Goal: Task Accomplishment & Management: Complete application form

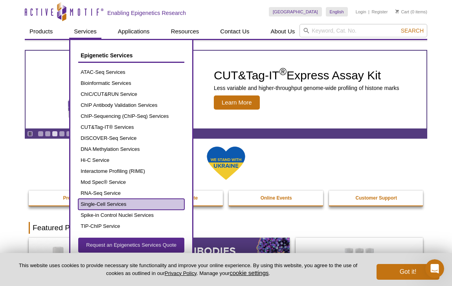
click at [111, 203] on link "Single-Cell Services" at bounding box center [131, 204] width 106 height 11
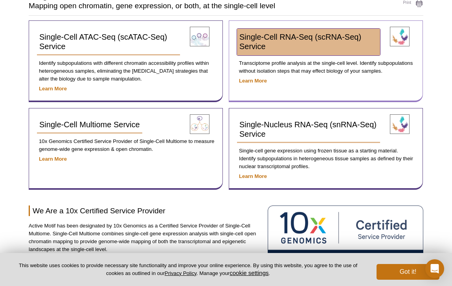
scroll to position [73, 0]
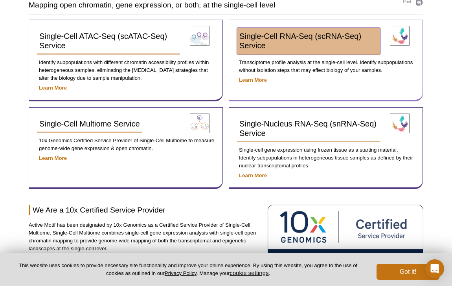
click at [276, 29] on link "Single-Cell RNA-Seq (scRNA-Seq) Service" at bounding box center [308, 41] width 143 height 27
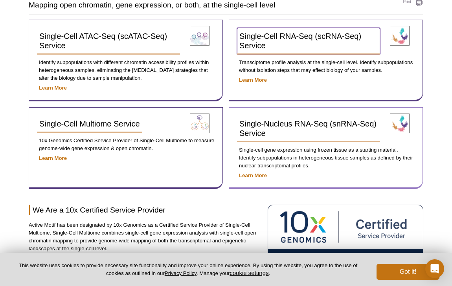
scroll to position [148, 0]
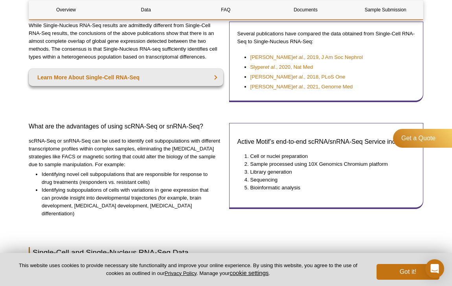
scroll to position [234, 0]
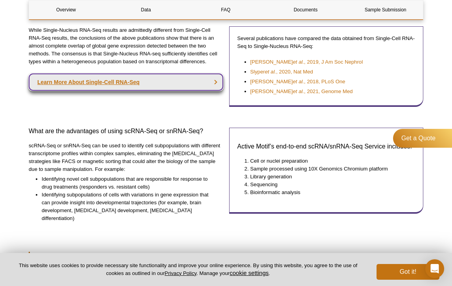
click at [154, 85] on link "Learn More About Single-Cell RNA-Seq" at bounding box center [126, 81] width 194 height 17
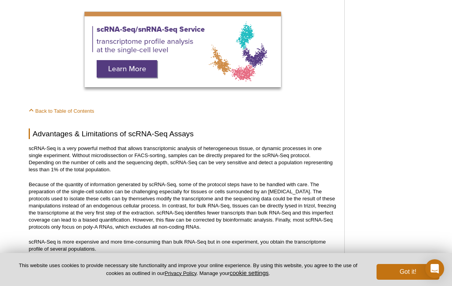
scroll to position [1366, 0]
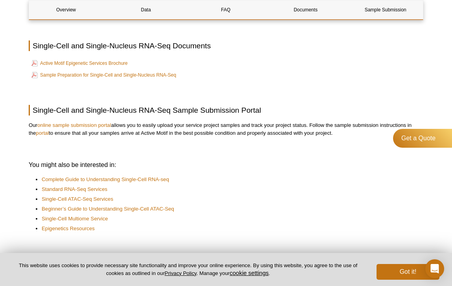
scroll to position [1081, 0]
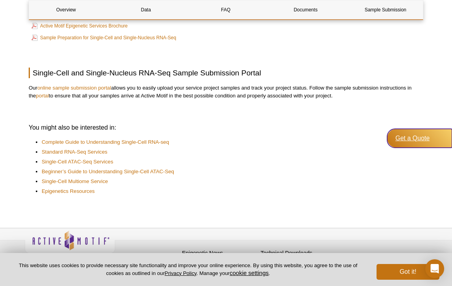
click at [424, 143] on div "Get a Quote" at bounding box center [419, 138] width 65 height 19
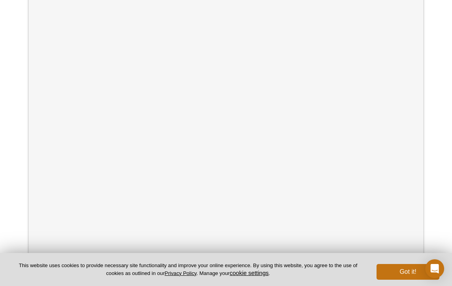
scroll to position [182, 0]
click at [394, 270] on button "Got it!" at bounding box center [407, 272] width 63 height 16
